Goal: Book appointment/travel/reservation

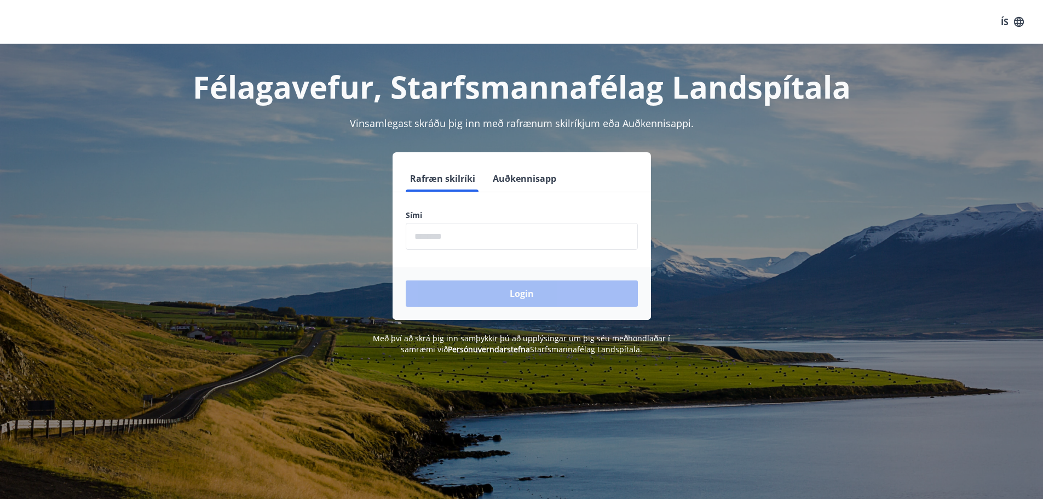
click at [526, 240] on input "phone" at bounding box center [522, 236] width 232 height 27
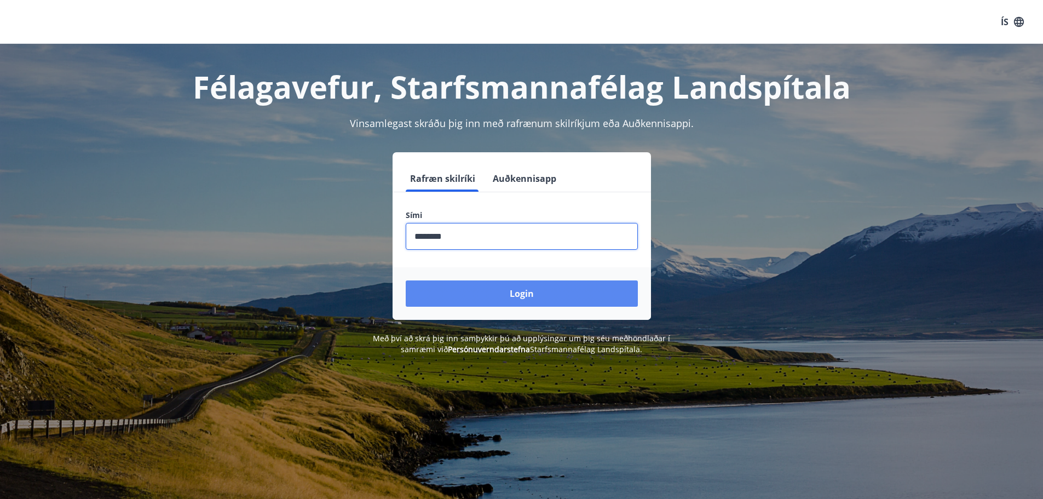
type input "********"
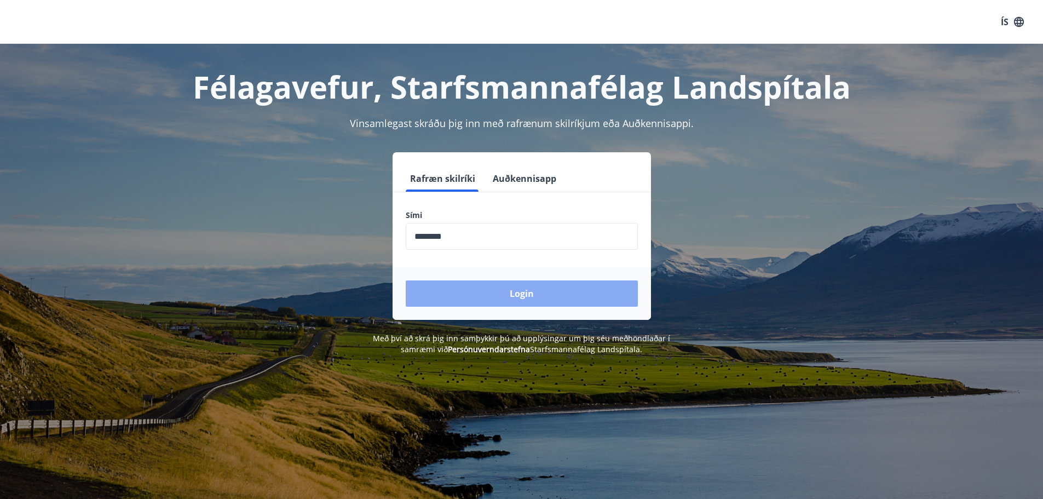
click at [566, 296] on button "Login" at bounding box center [522, 293] width 232 height 26
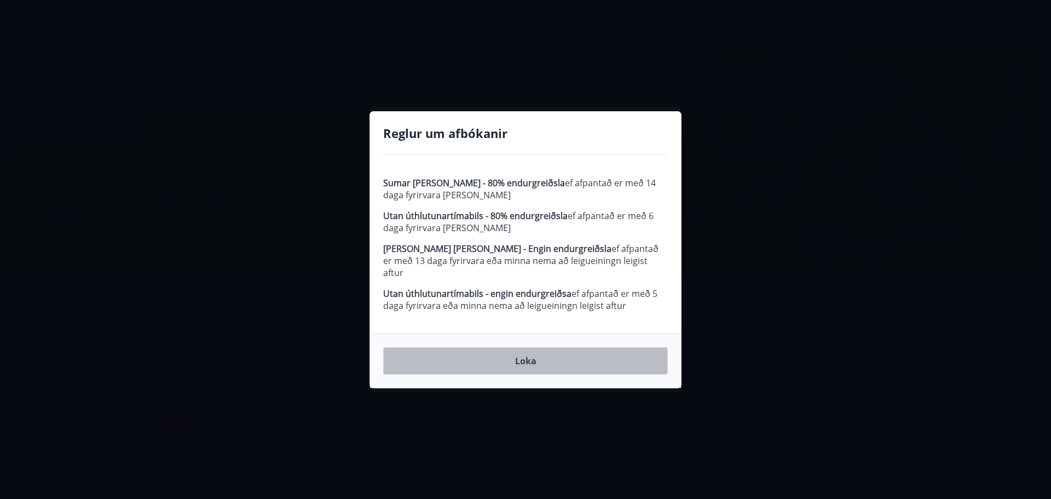
click at [528, 361] on button "Loka" at bounding box center [525, 360] width 285 height 27
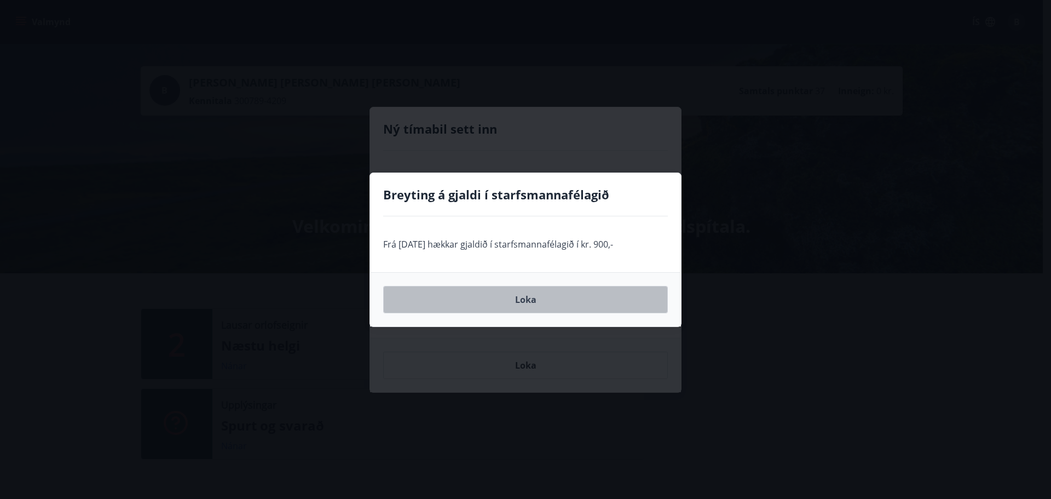
click at [535, 297] on button "Loka" at bounding box center [525, 299] width 285 height 27
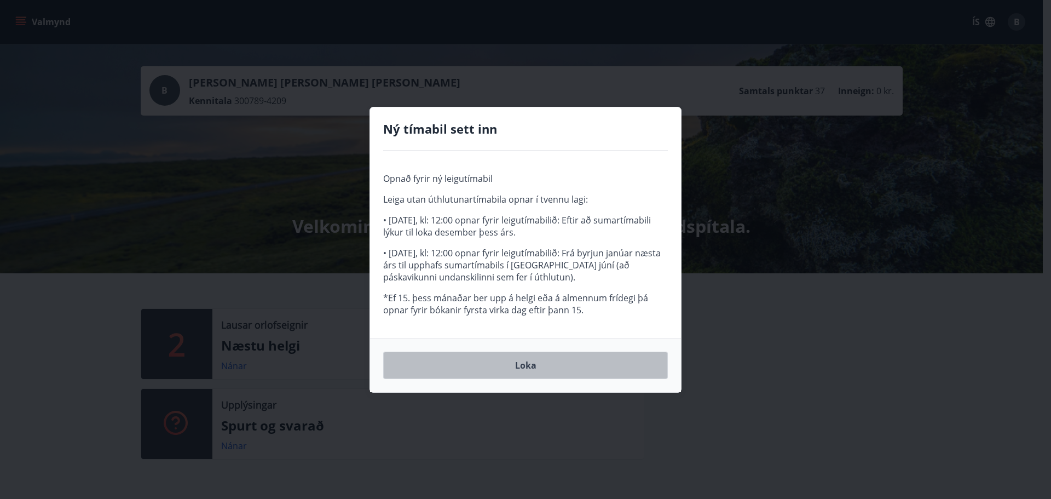
click at [510, 366] on button "Loka" at bounding box center [525, 364] width 285 height 27
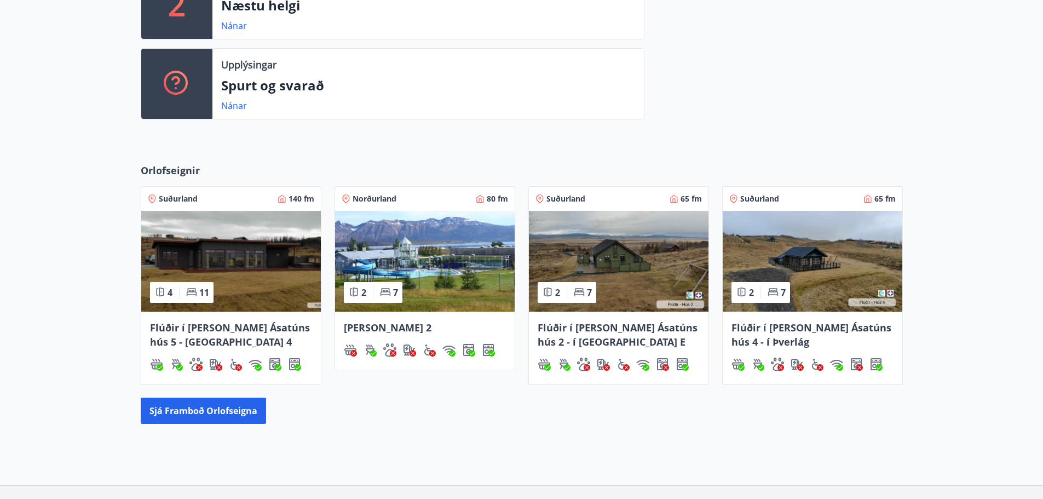
scroll to position [383, 0]
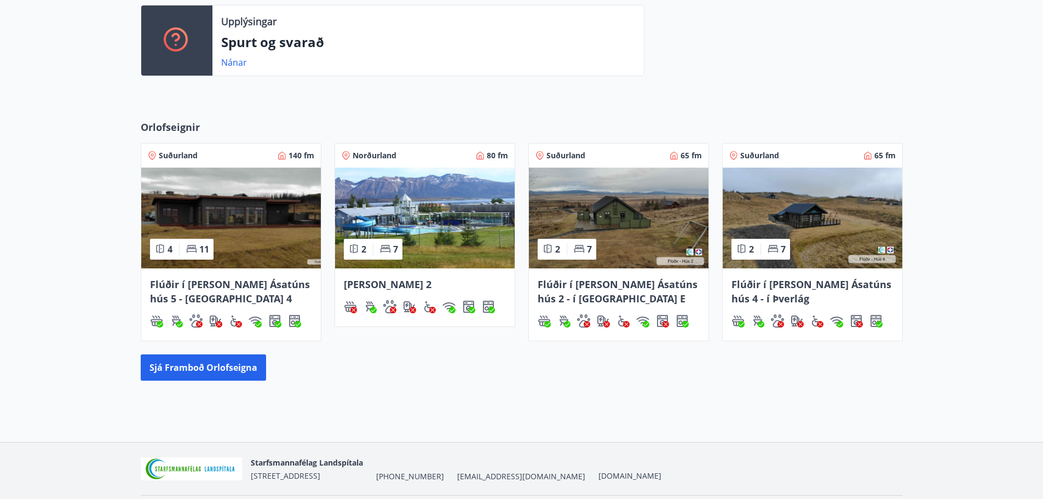
click at [245, 262] on img at bounding box center [231, 218] width 180 height 101
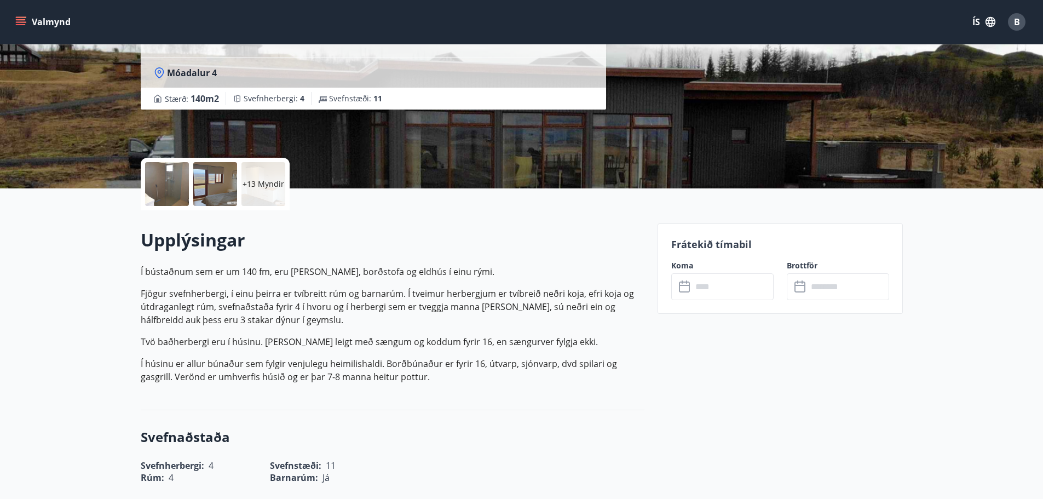
scroll to position [438, 0]
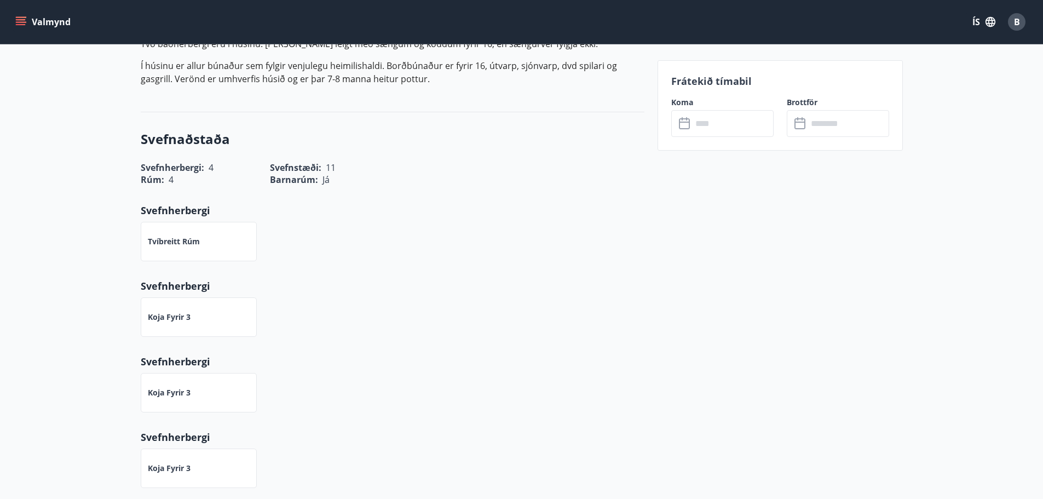
click at [724, 131] on input "text" at bounding box center [733, 123] width 82 height 27
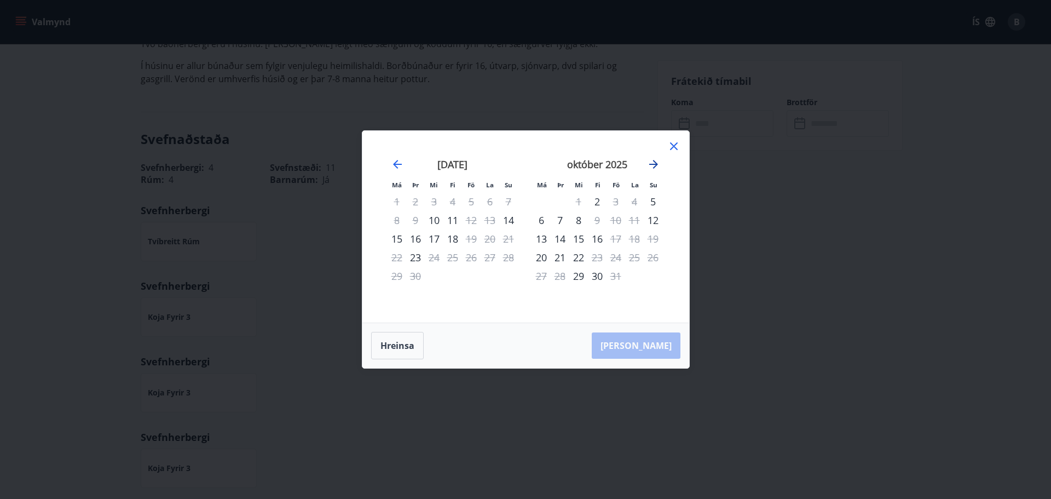
click at [650, 162] on icon "Move forward to switch to the next month." at bounding box center [653, 164] width 13 height 13
click at [613, 204] on div "2" at bounding box center [616, 201] width 19 height 19
click at [654, 201] on div "4" at bounding box center [653, 201] width 19 height 19
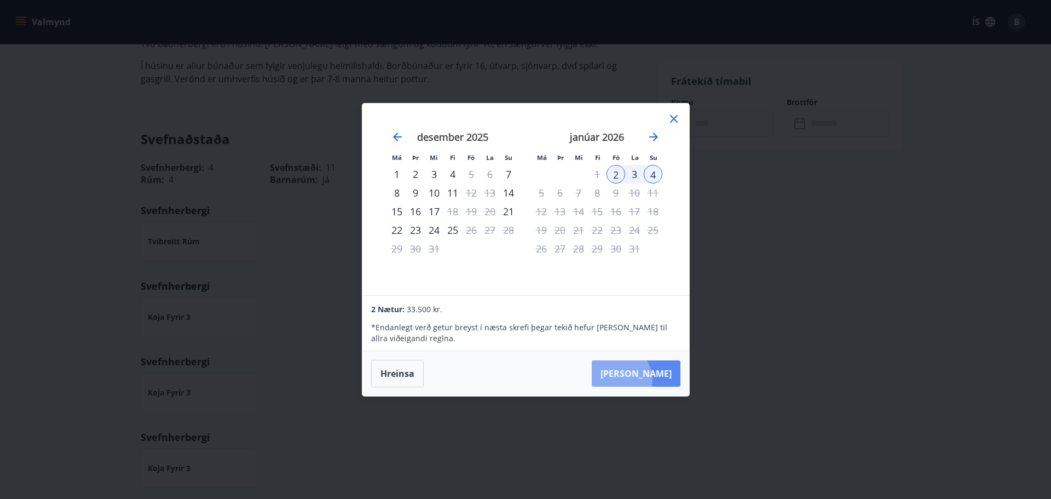
click at [652, 379] on button "Taka Frá" at bounding box center [636, 373] width 89 height 26
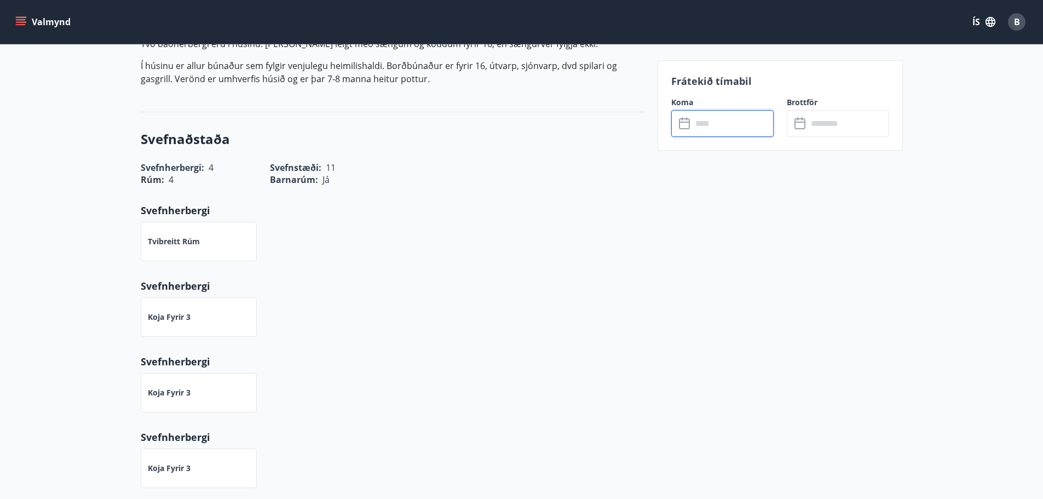
type input "******"
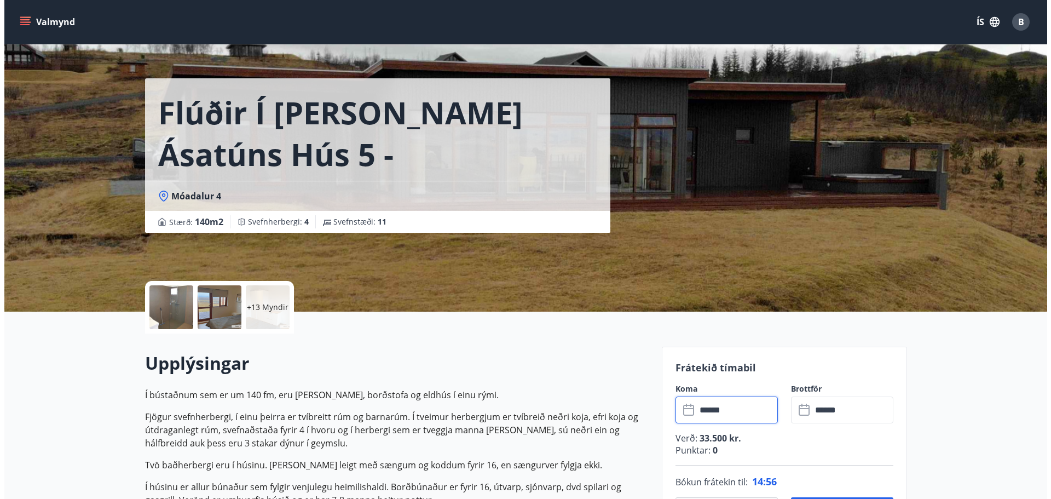
scroll to position [0, 0]
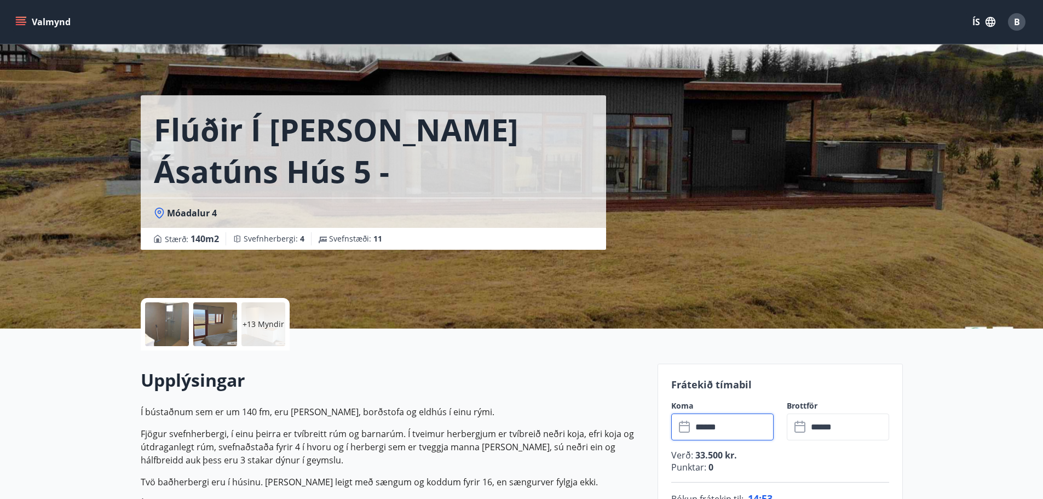
click at [686, 164] on div "Flúðir í landi Ásatúns hús 5 - Móadalur 4 Móadalur 4 Stærð : 140 m2 Svefnherber…" at bounding box center [522, 164] width 762 height 328
click at [182, 331] on div at bounding box center [167, 324] width 44 height 44
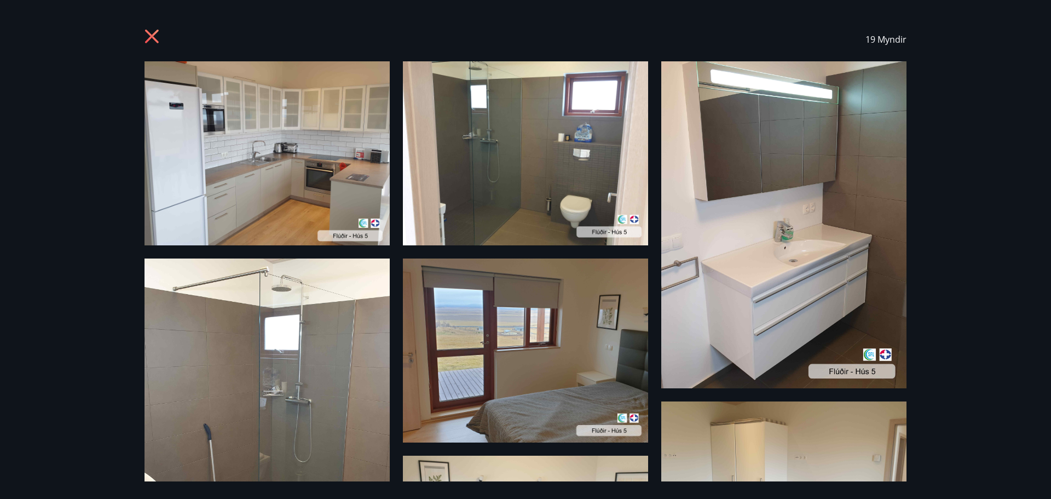
click at [306, 196] on img at bounding box center [267, 153] width 245 height 184
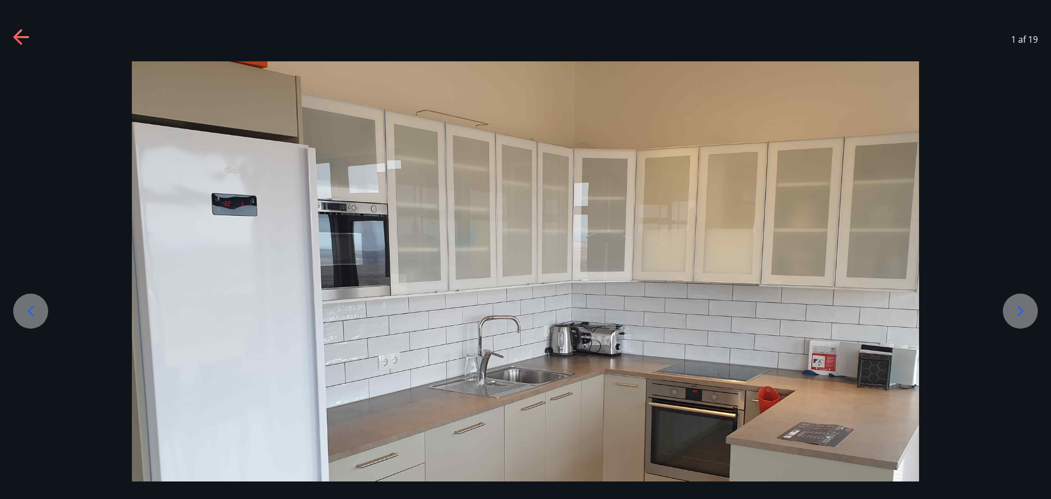
click at [1016, 312] on icon at bounding box center [1021, 311] width 18 height 18
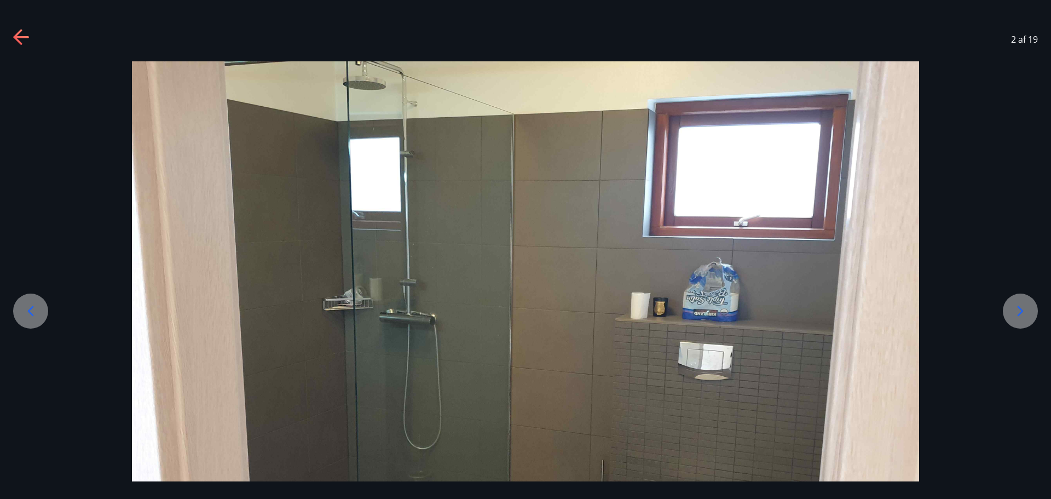
click at [1016, 312] on icon at bounding box center [1021, 311] width 18 height 18
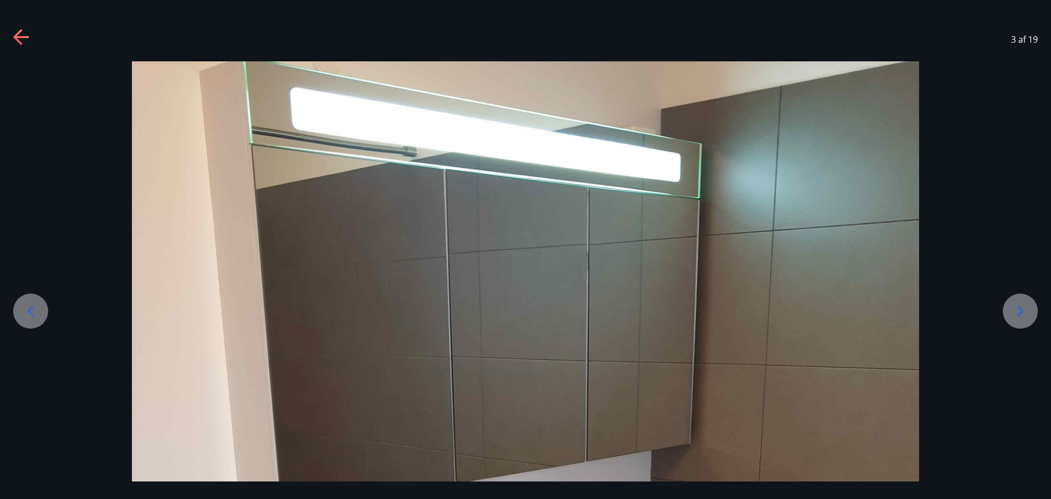
click at [1016, 312] on icon at bounding box center [1021, 311] width 18 height 18
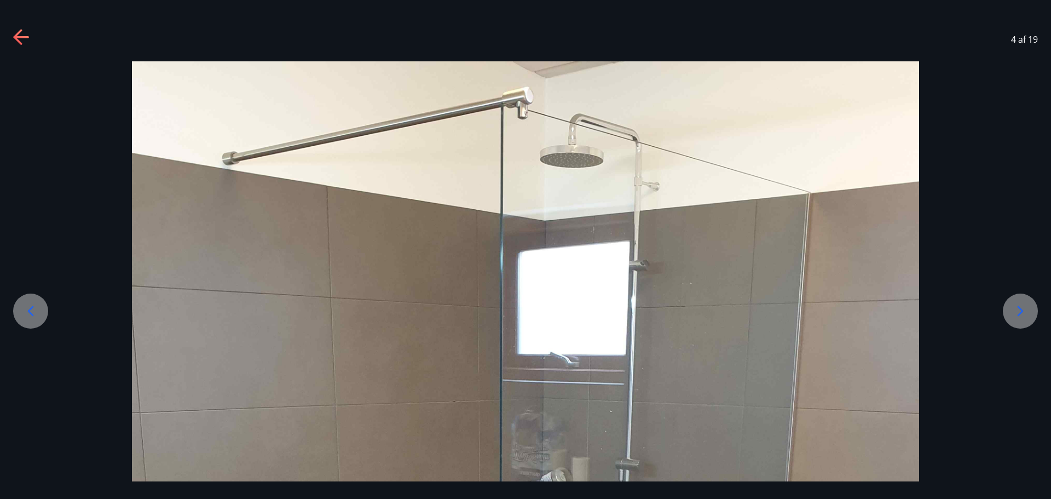
click at [1017, 312] on icon at bounding box center [1021, 311] width 18 height 18
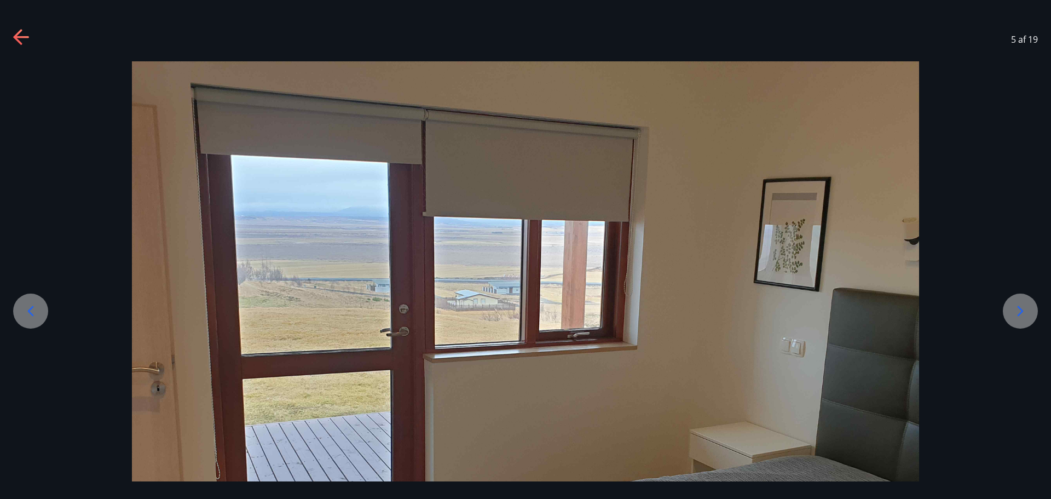
click at [1016, 314] on icon at bounding box center [1021, 311] width 18 height 18
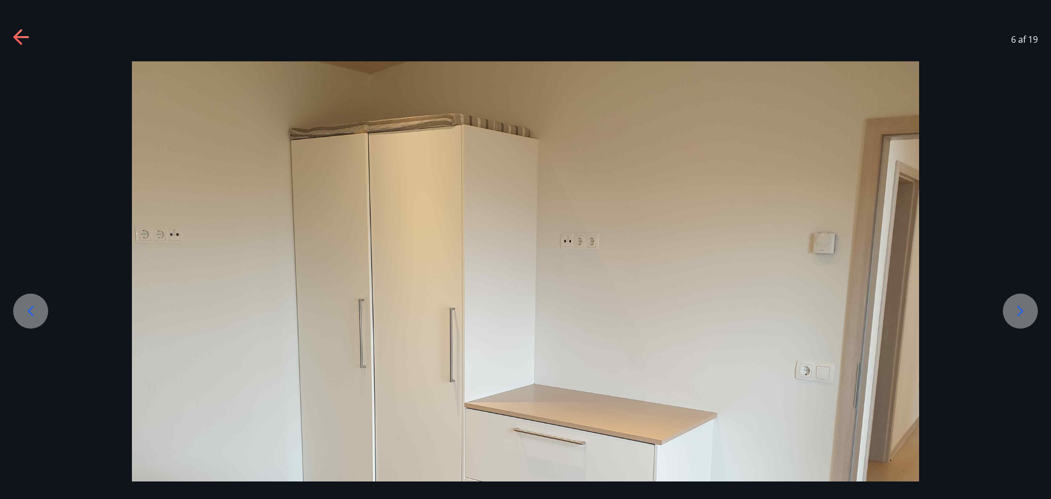
click at [1016, 314] on icon at bounding box center [1021, 311] width 18 height 18
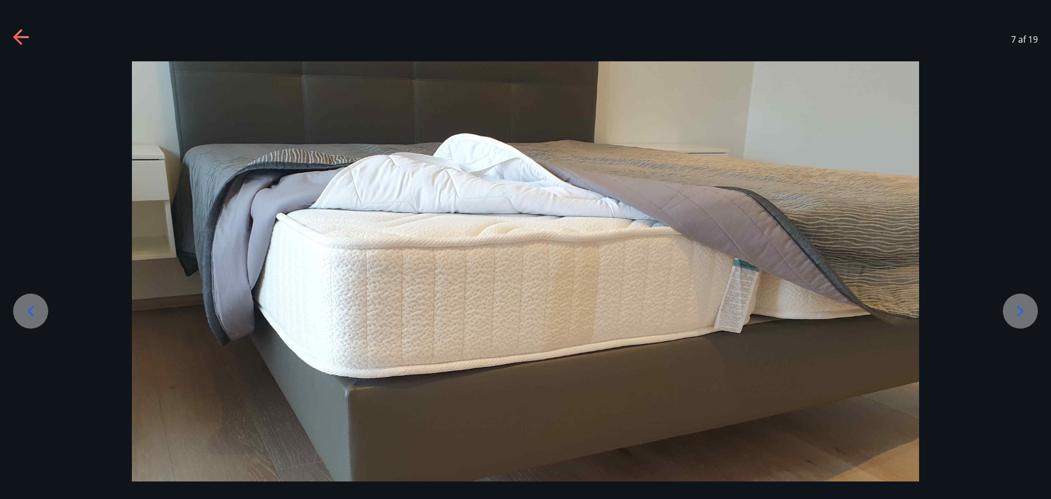
click at [1016, 314] on icon at bounding box center [1021, 311] width 18 height 18
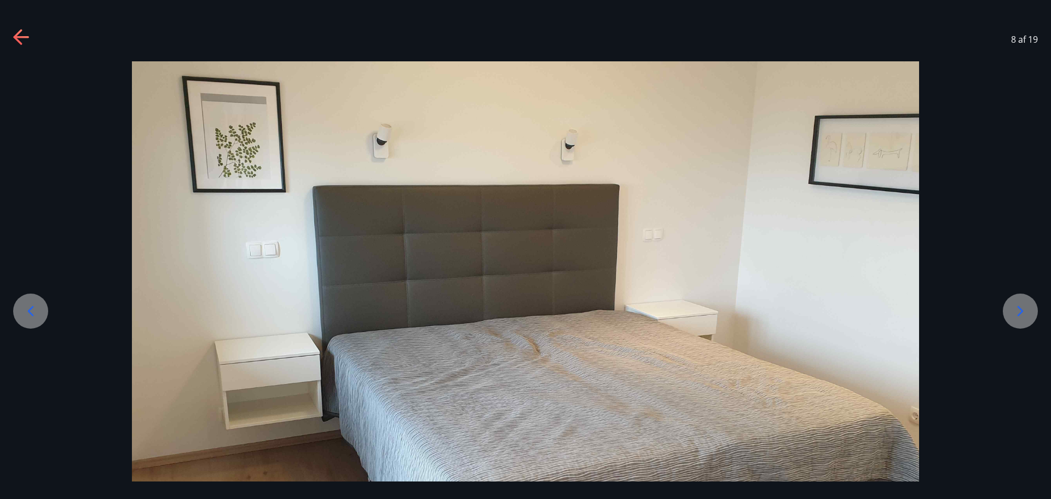
click at [1016, 314] on icon at bounding box center [1021, 311] width 18 height 18
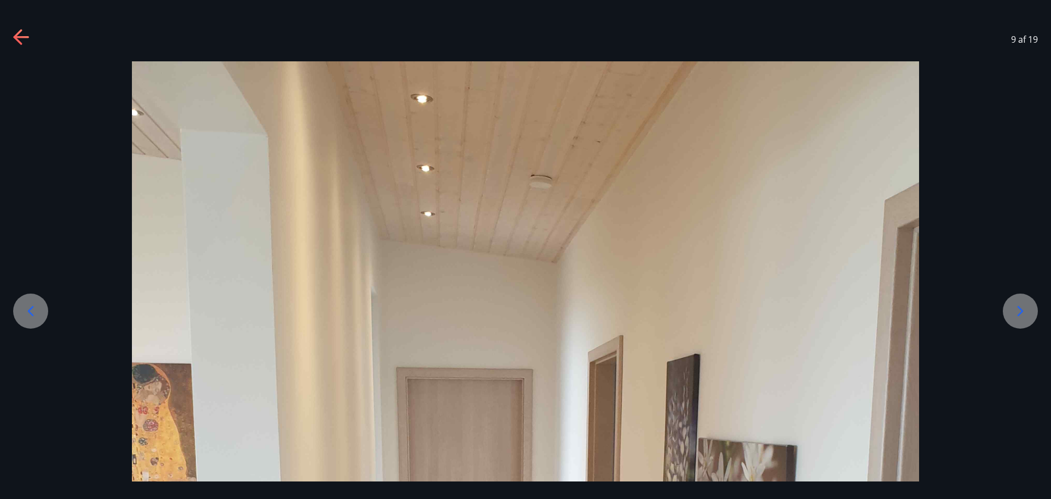
click at [1013, 314] on icon at bounding box center [1021, 311] width 18 height 18
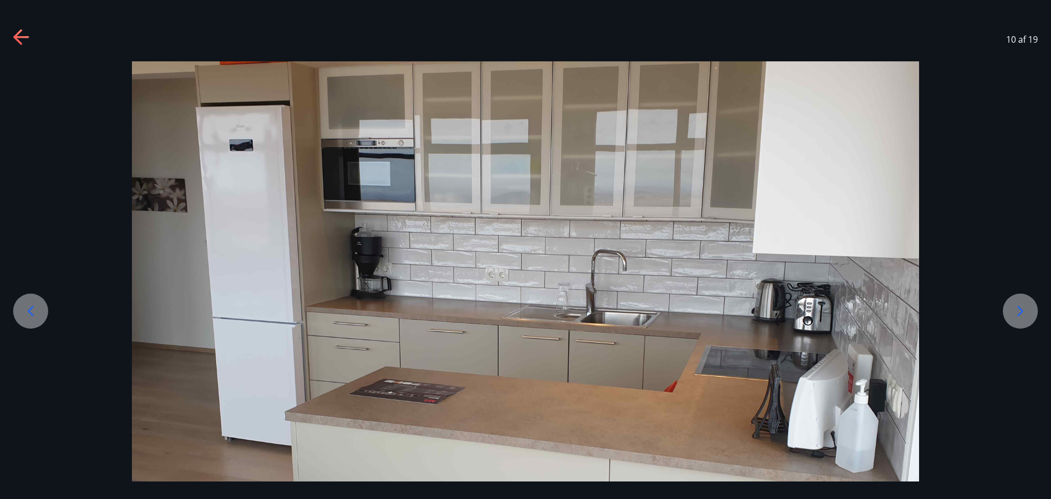
click at [1012, 314] on icon at bounding box center [1021, 311] width 18 height 18
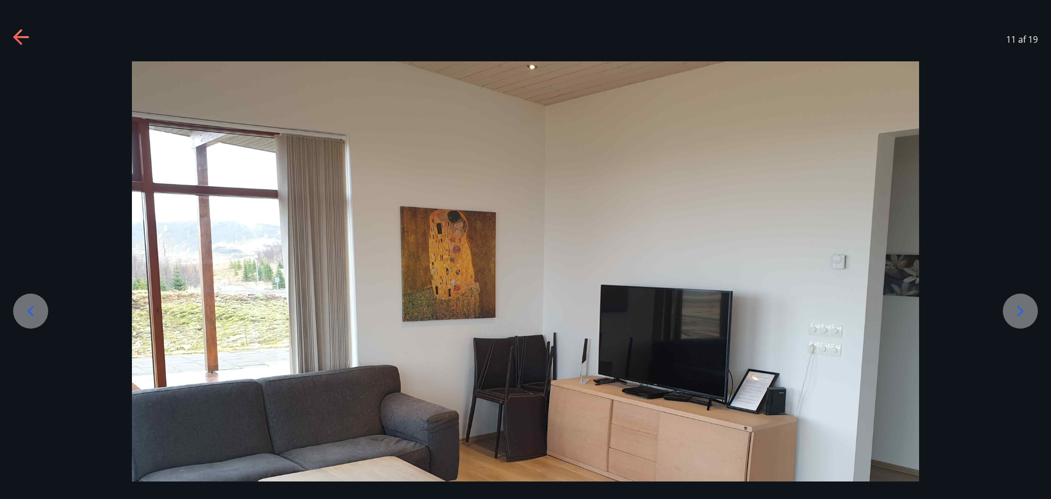
click at [1012, 314] on icon at bounding box center [1021, 311] width 18 height 18
